Goal: Information Seeking & Learning: Stay updated

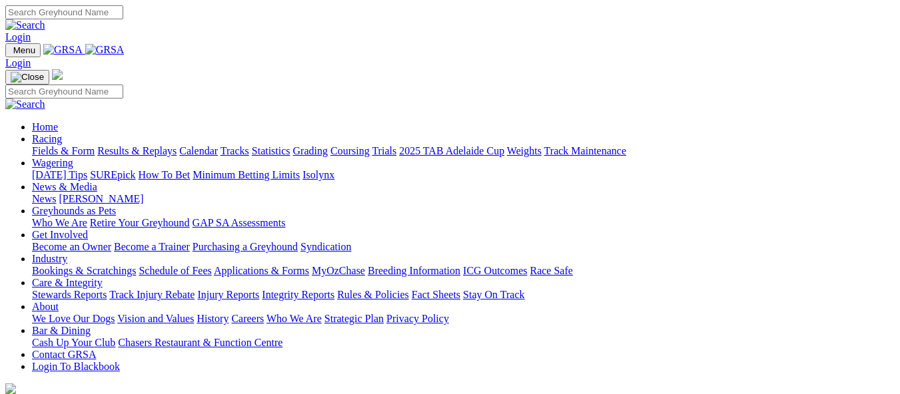
scroll to position [334, 0]
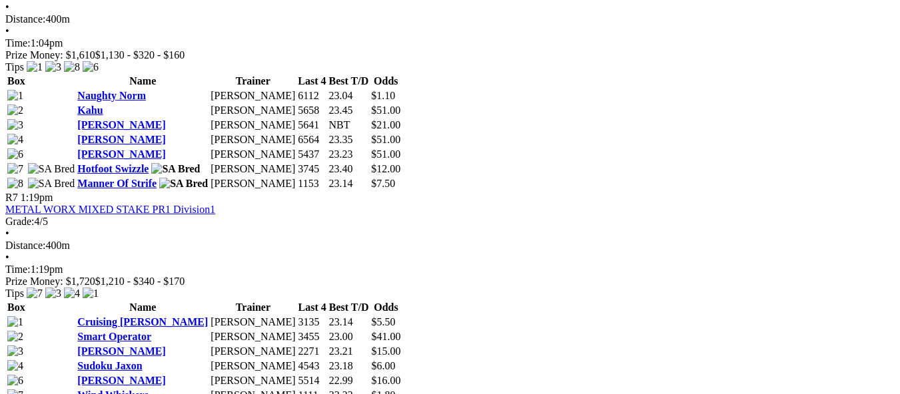
scroll to position [1919, 0]
